Goal: Find specific page/section: Find specific page/section

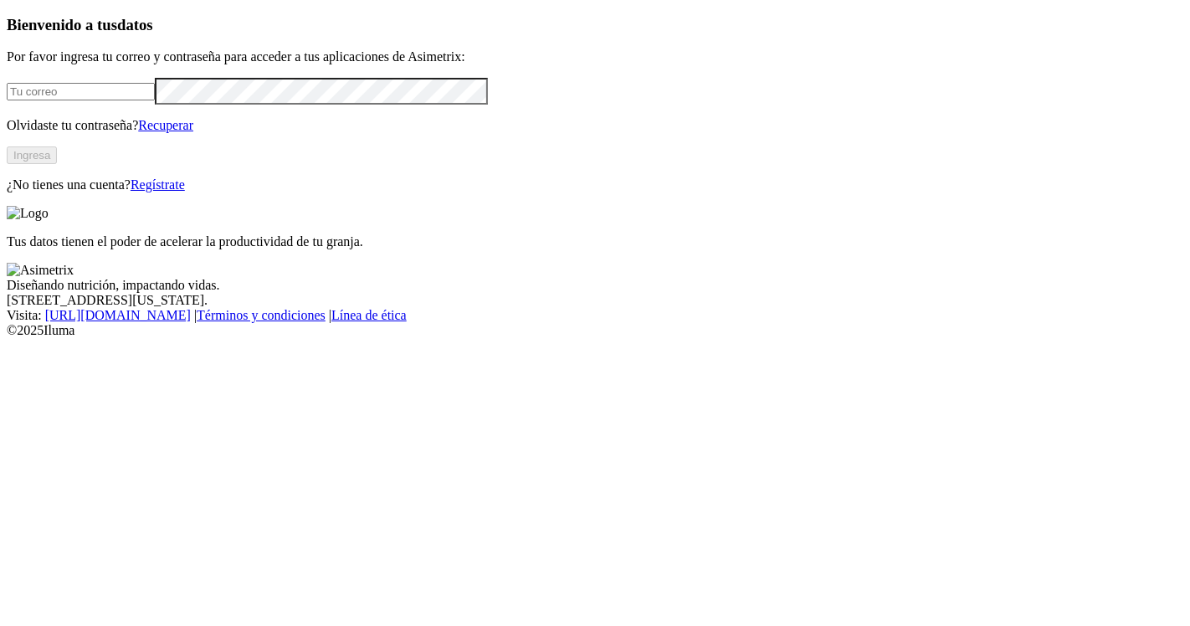
type input "[EMAIL_ADDRESS][PERSON_NAME][DOMAIN_NAME]"
click at [57, 164] on button "Ingresa" at bounding box center [32, 155] width 50 height 18
